Goal: Information Seeking & Learning: Check status

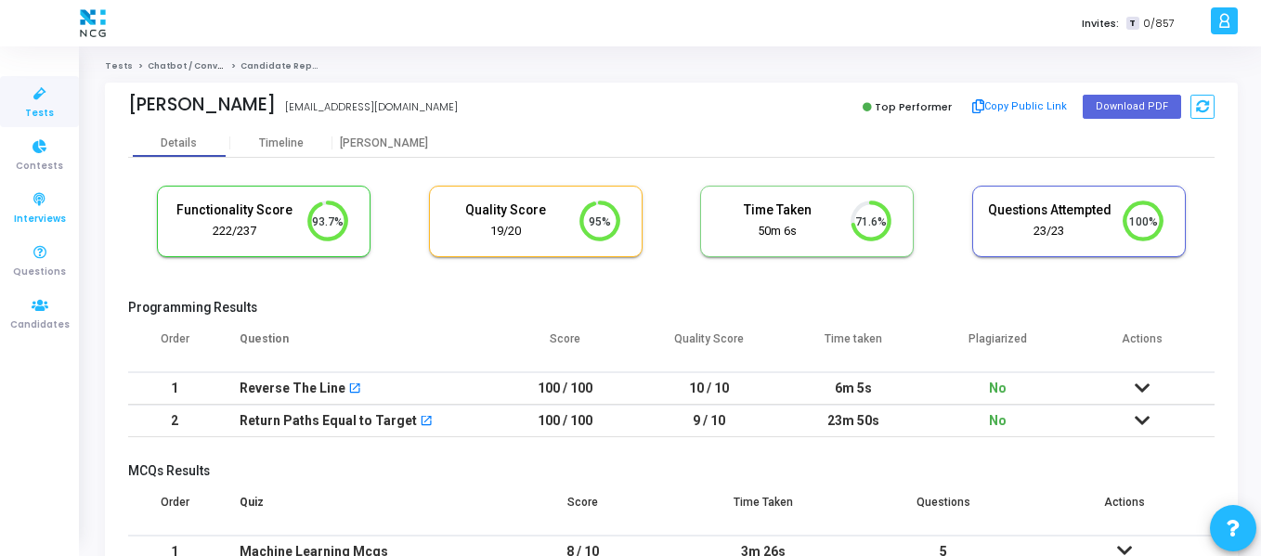
drag, startPoint x: 62, startPoint y: 318, endPoint x: 78, endPoint y: 196, distance: 123.6
click at [62, 318] on span "Candidates" at bounding box center [39, 326] width 59 height 16
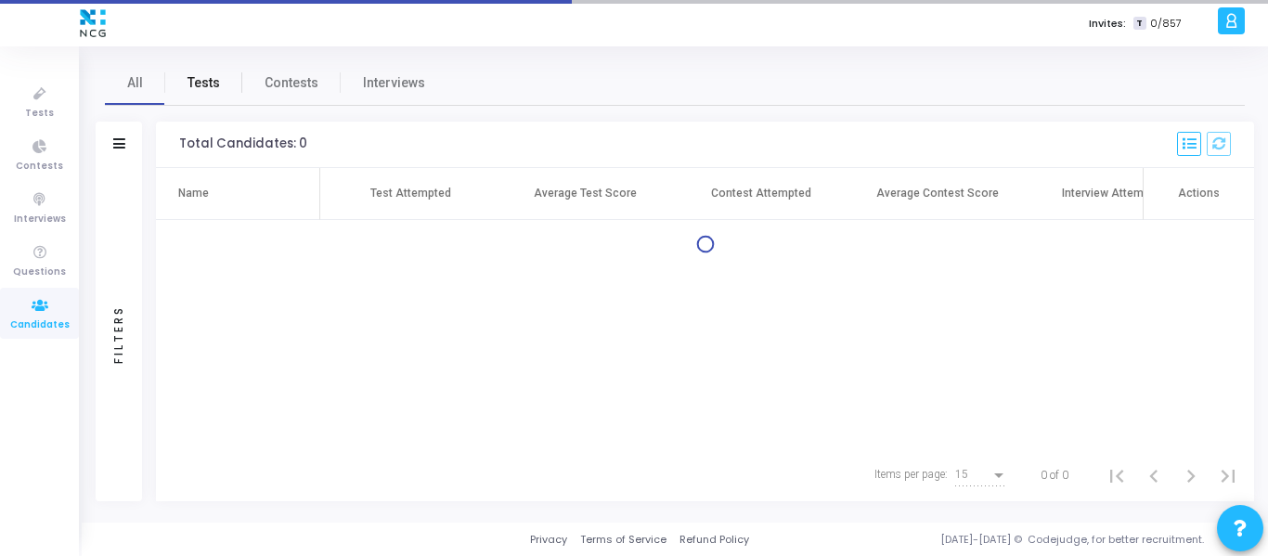
click at [201, 83] on span "Tests" at bounding box center [204, 82] width 32 height 19
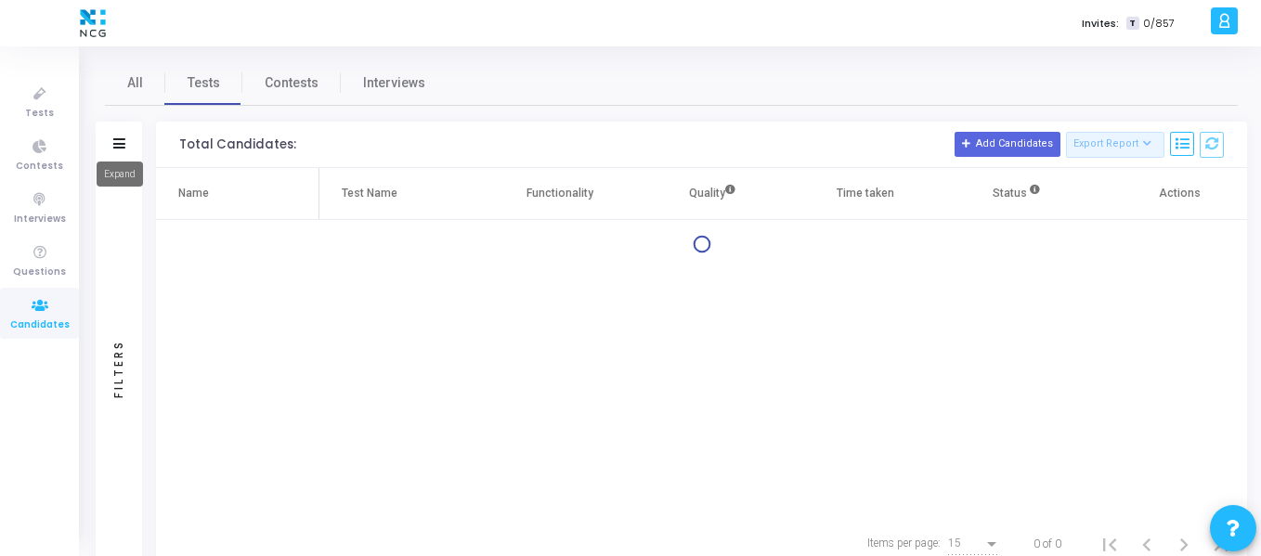
click at [120, 138] on icon at bounding box center [119, 143] width 12 height 10
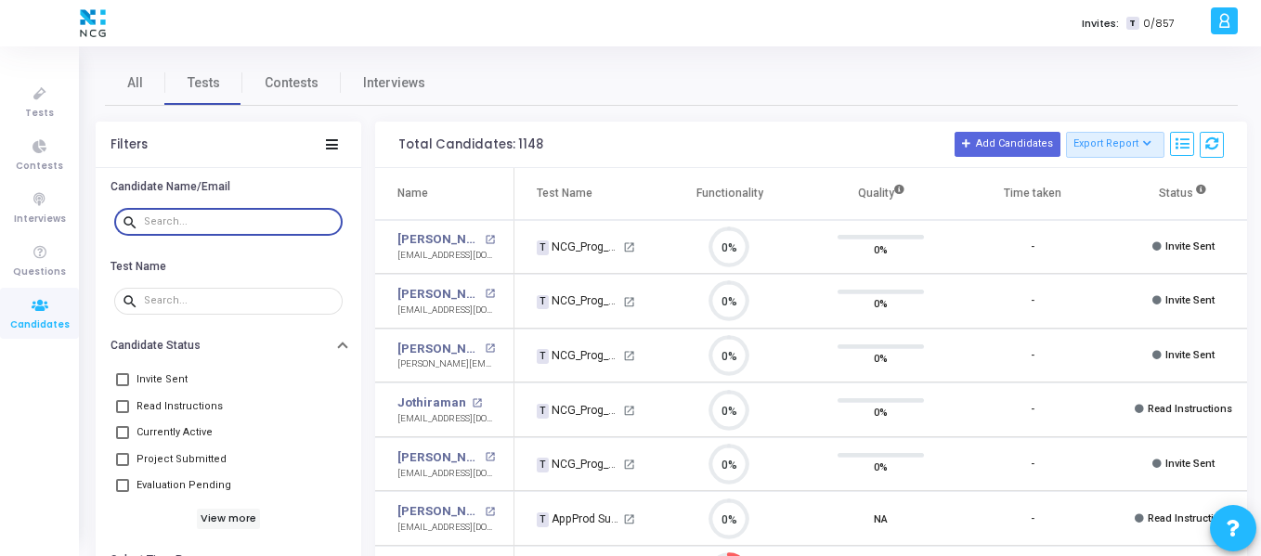
scroll to position [39, 47]
click at [204, 223] on input "text" at bounding box center [239, 221] width 191 height 11
paste input "[EMAIL_ADDRESS][DOMAIN_NAME]"
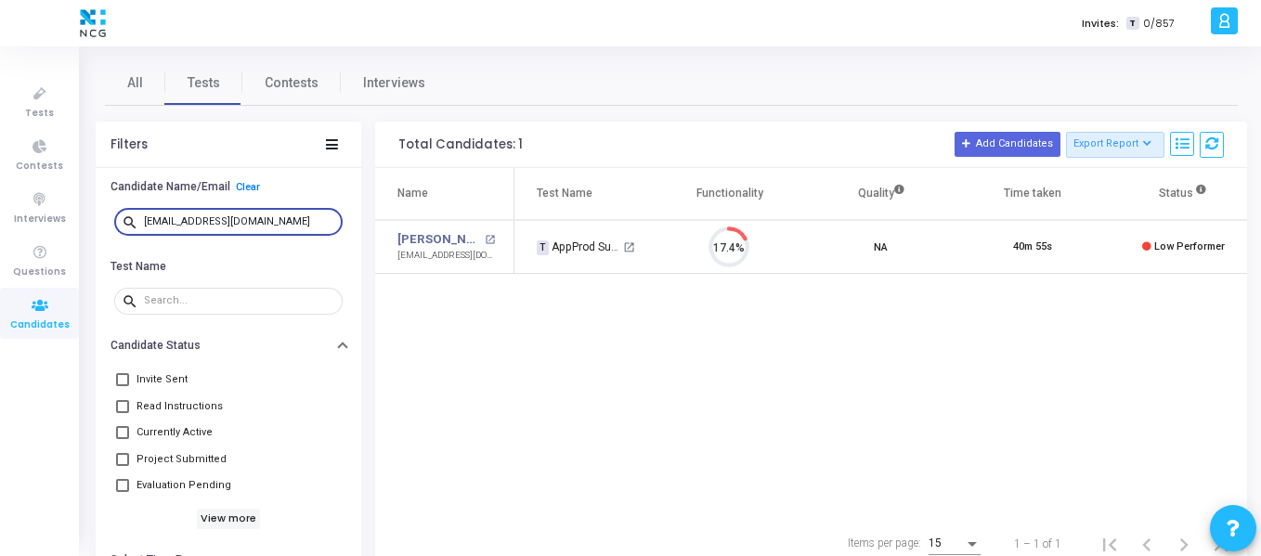
type input "[EMAIL_ADDRESS][DOMAIN_NAME]"
click at [786, 306] on div "Name Test Name Functionality Quality Time taken Status Actions Suraj Gurkha ope…" at bounding box center [811, 343] width 872 height 350
